Goal: Information Seeking & Learning: Learn about a topic

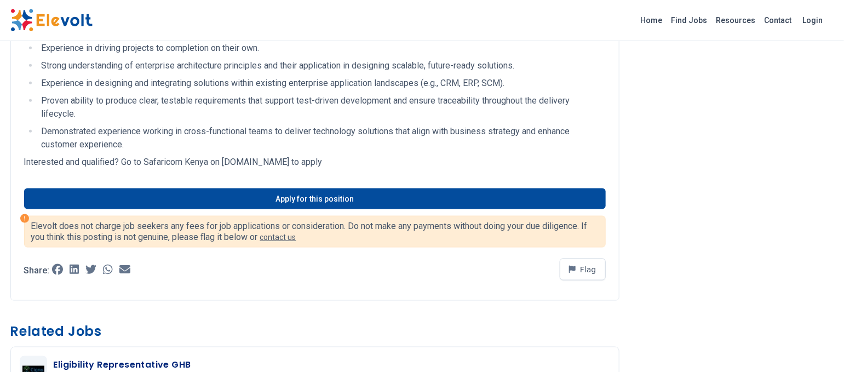
scroll to position [697, 0]
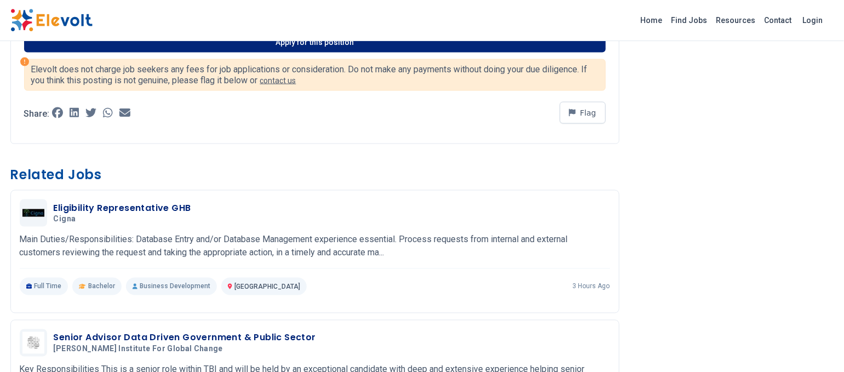
click at [238, 45] on link "Apply for this position" at bounding box center [315, 42] width 582 height 21
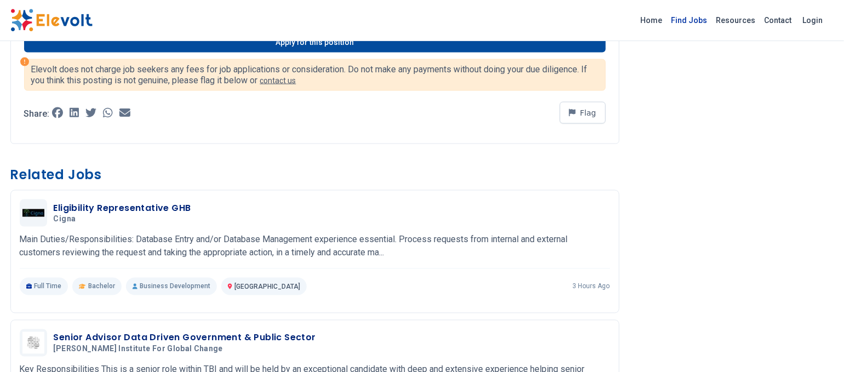
click at [705, 21] on link "Find Jobs" at bounding box center [689, 21] width 45 height 18
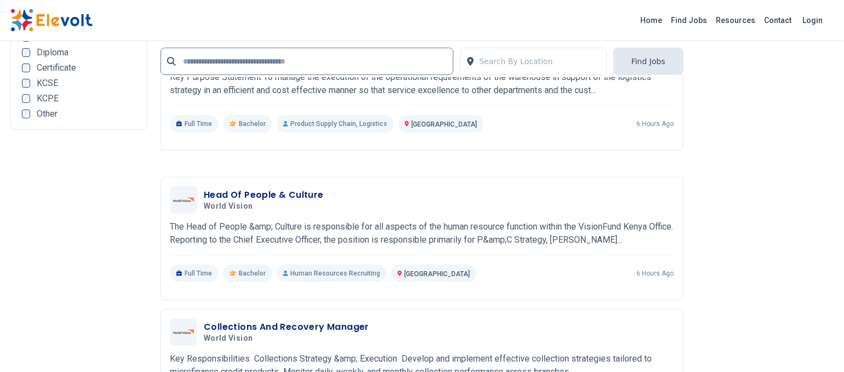
scroll to position [2074, 0]
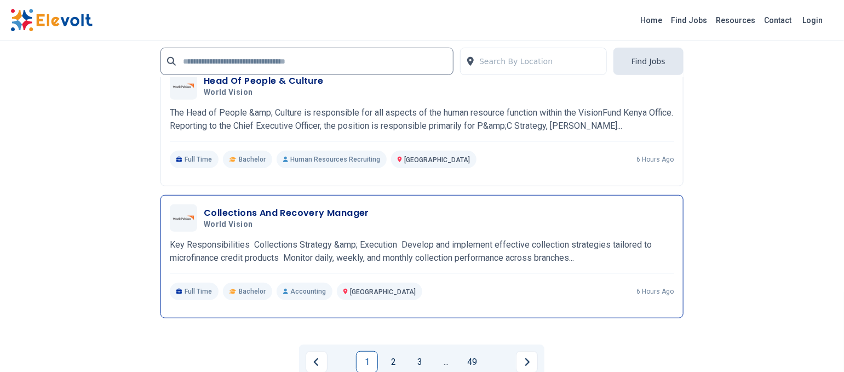
click at [265, 210] on h3 "Collections And Recovery Manager" at bounding box center [286, 213] width 165 height 13
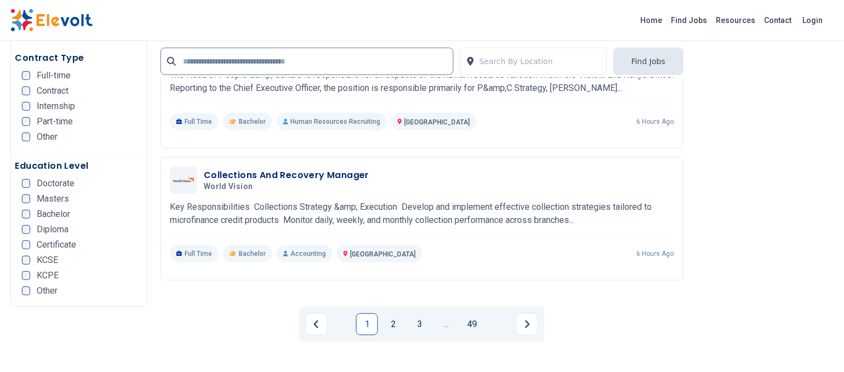
scroll to position [2114, 0]
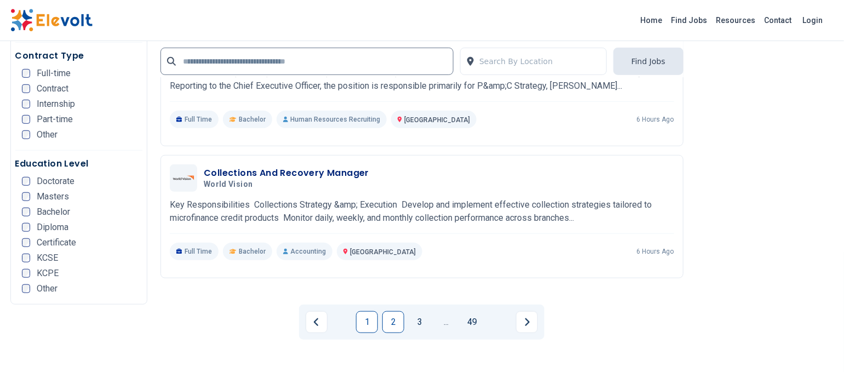
click at [389, 318] on link "2" at bounding box center [393, 322] width 22 height 22
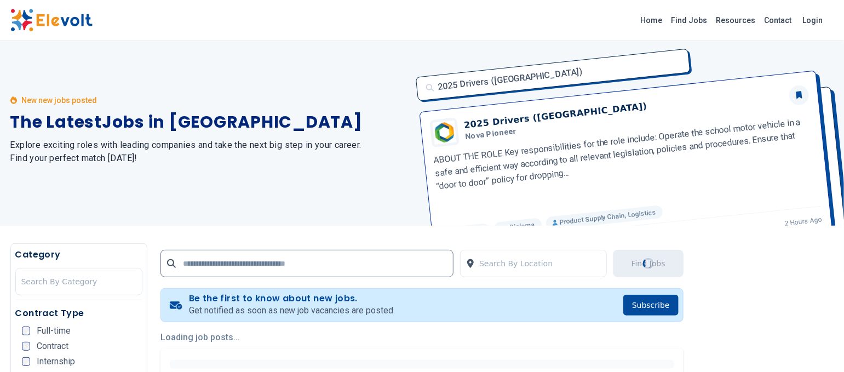
scroll to position [0, 0]
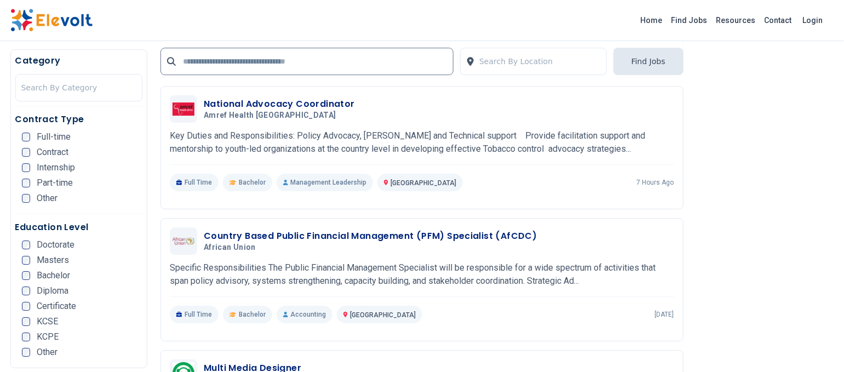
scroll to position [1648, 0]
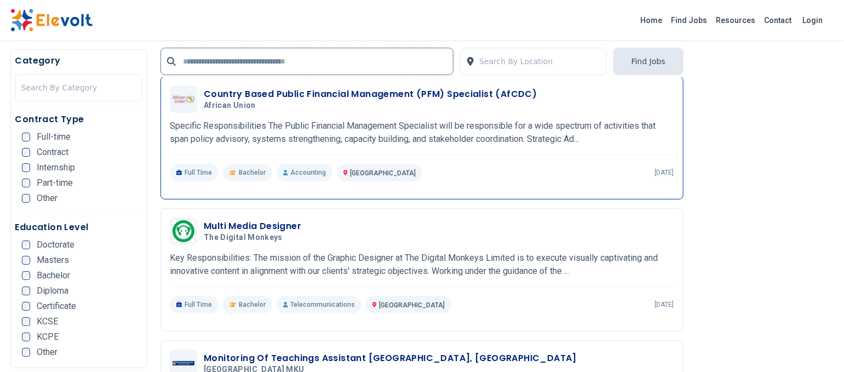
click at [253, 89] on h3 "Country Based Public Financial Management (PFM) Specialist (AfCDC)" at bounding box center [370, 94] width 333 height 13
